Goal: Navigation & Orientation: Find specific page/section

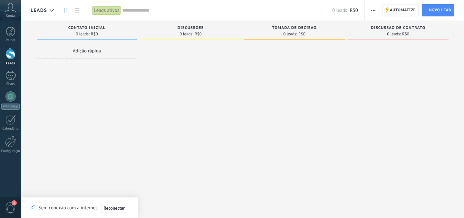
click at [11, 10] on icon at bounding box center [10, 8] width 11 height 10
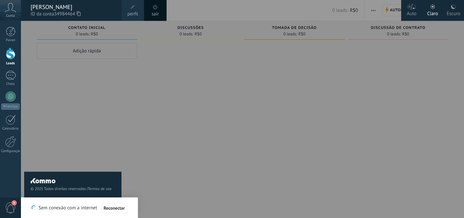
click at [11, 10] on icon at bounding box center [10, 8] width 11 height 10
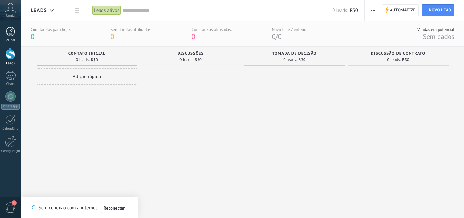
click at [11, 29] on div at bounding box center [11, 32] width 10 height 10
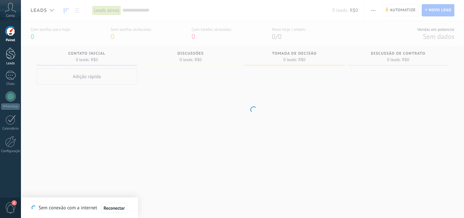
click at [11, 51] on div at bounding box center [11, 54] width 10 height 12
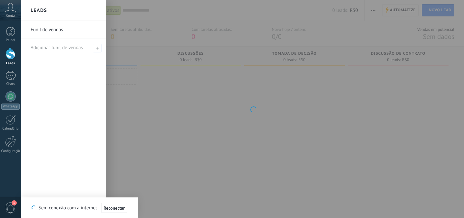
click at [11, 51] on div at bounding box center [11, 54] width 10 height 12
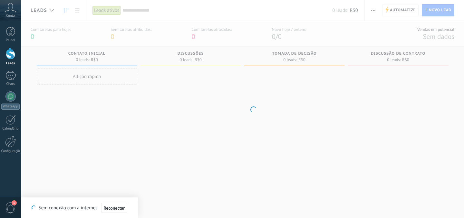
click at [11, 51] on div at bounding box center [11, 54] width 10 height 12
